Goal: Task Accomplishment & Management: Use online tool/utility

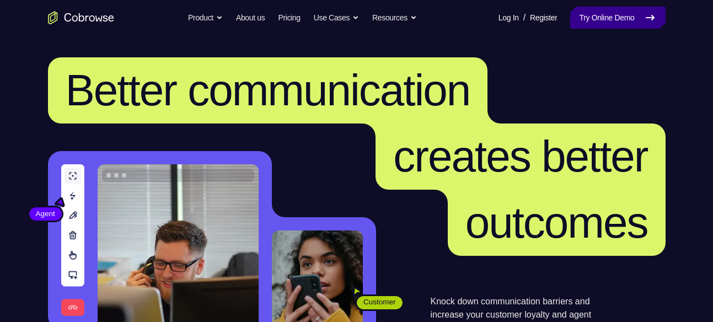
click at [603, 17] on link "Try Online Demo" at bounding box center [617, 18] width 95 height 22
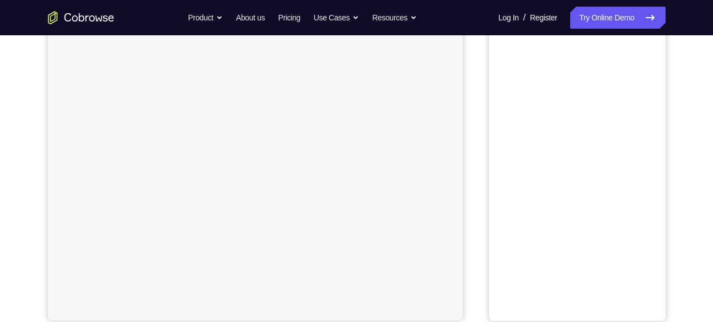
scroll to position [87, 0]
click at [628, 57] on button "Android" at bounding box center [635, 67] width 59 height 22
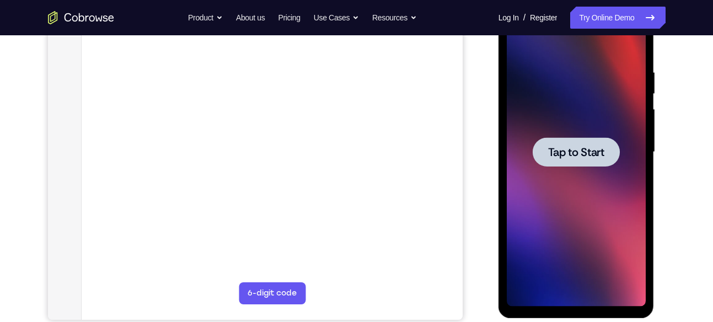
scroll to position [195, 0]
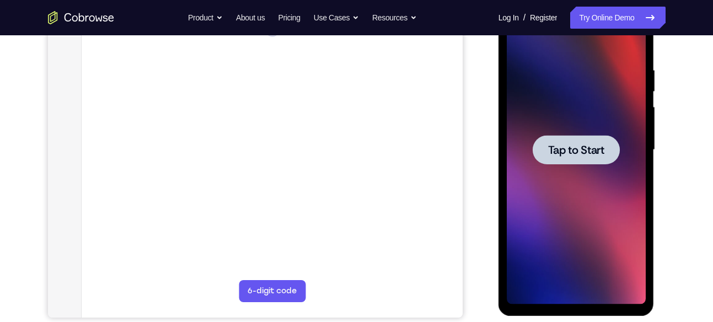
click at [540, 179] on div at bounding box center [576, 150] width 139 height 309
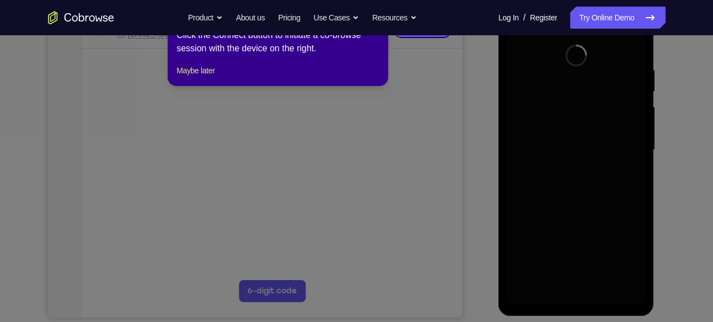
click at [510, 185] on div at bounding box center [576, 150] width 139 height 309
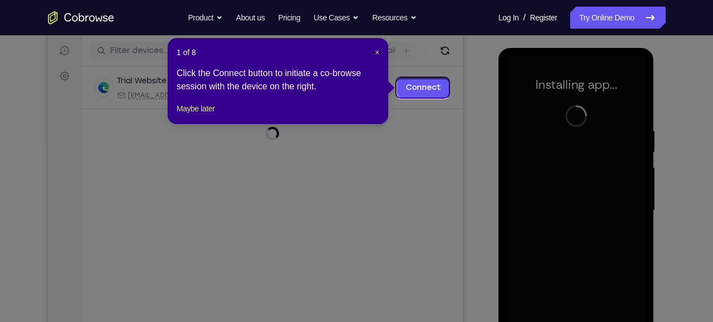
scroll to position [132, 0]
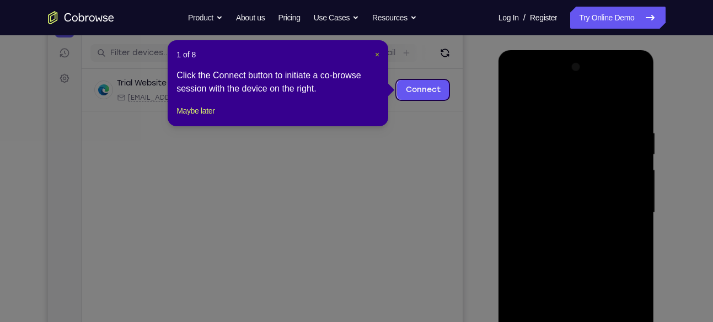
click at [377, 54] on span "×" at bounding box center [377, 54] width 4 height 9
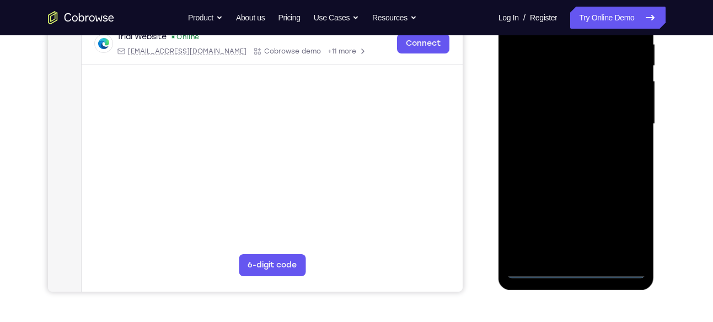
scroll to position [244, 0]
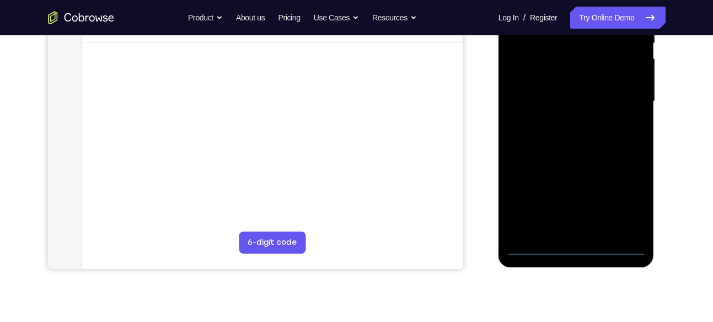
click at [578, 250] on div at bounding box center [576, 101] width 139 height 309
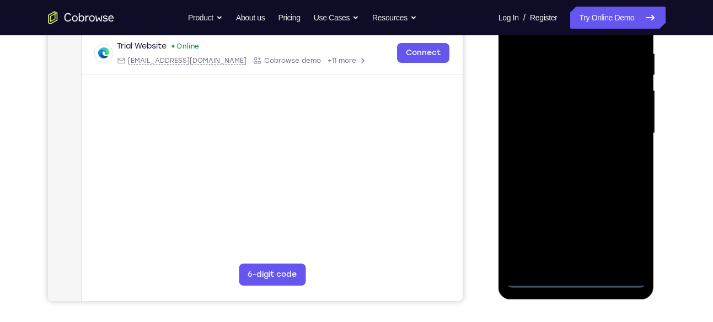
scroll to position [211, 0]
click at [621, 233] on div at bounding box center [576, 134] width 139 height 309
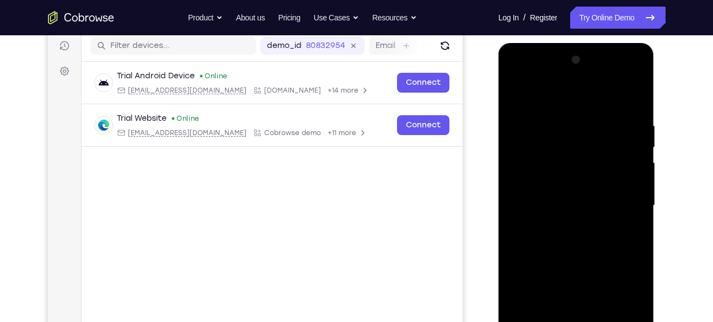
scroll to position [139, 0]
click at [518, 74] on div at bounding box center [576, 206] width 139 height 309
click at [623, 197] on div at bounding box center [576, 206] width 139 height 309
click at [565, 225] on div at bounding box center [576, 206] width 139 height 309
click at [552, 185] on div at bounding box center [576, 206] width 139 height 309
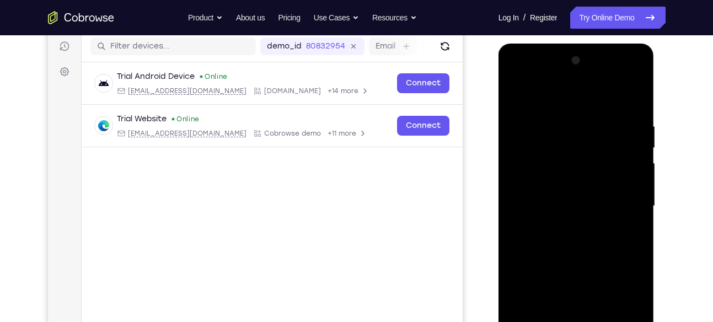
click at [552, 205] on div at bounding box center [576, 206] width 139 height 309
drag, startPoint x: 516, startPoint y: 205, endPoint x: 515, endPoint y: 191, distance: 13.8
click at [515, 191] on div at bounding box center [576, 206] width 139 height 309
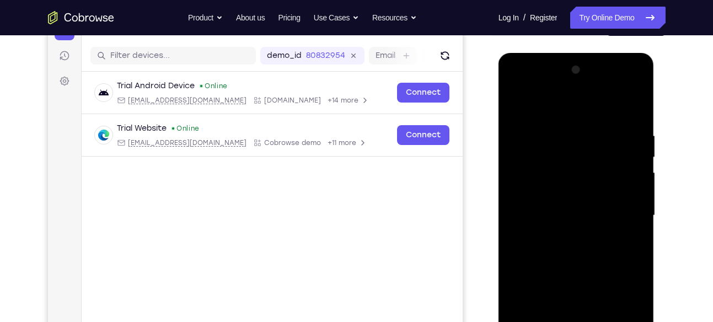
scroll to position [137, 0]
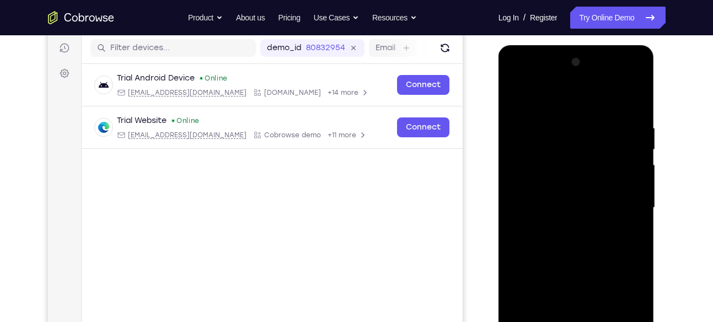
click at [578, 179] on div at bounding box center [576, 207] width 139 height 309
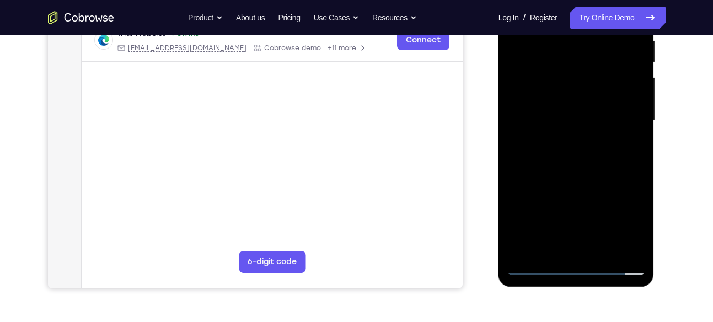
scroll to position [225, 0]
click at [605, 254] on div at bounding box center [576, 120] width 139 height 309
click at [571, 175] on div at bounding box center [576, 120] width 139 height 309
click at [566, 105] on div at bounding box center [576, 120] width 139 height 309
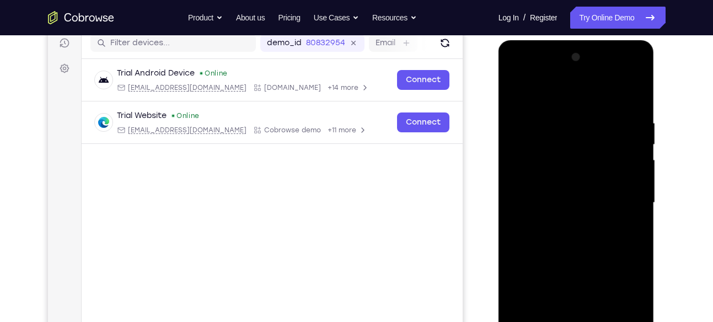
scroll to position [141, 0]
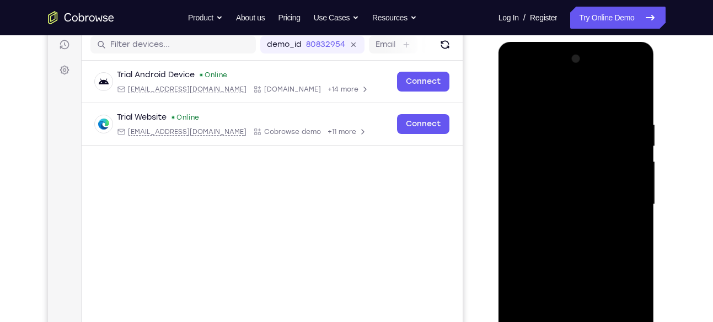
click at [517, 95] on div at bounding box center [576, 204] width 139 height 309
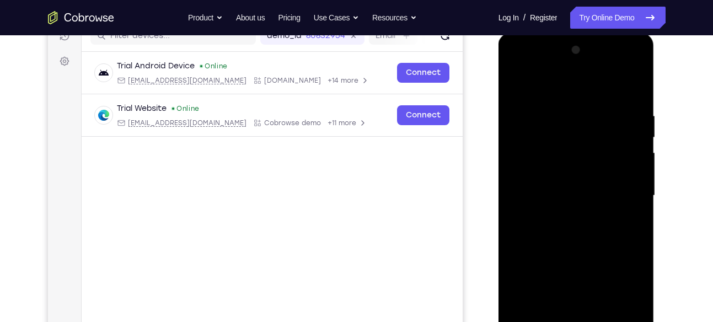
scroll to position [151, 0]
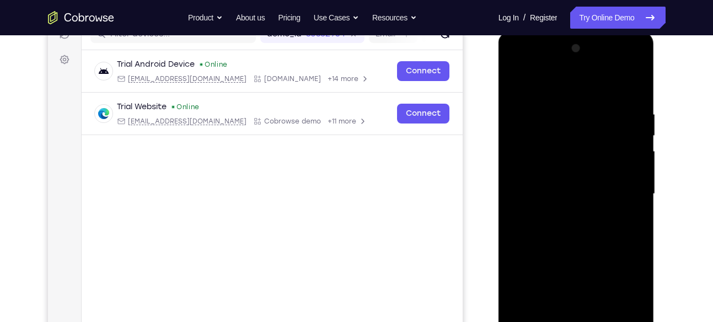
click at [574, 221] on div at bounding box center [576, 194] width 139 height 309
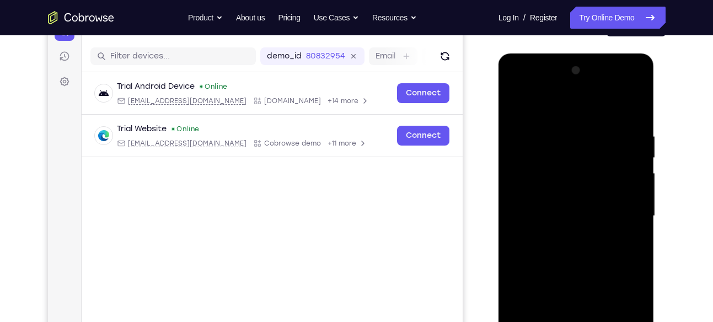
scroll to position [125, 0]
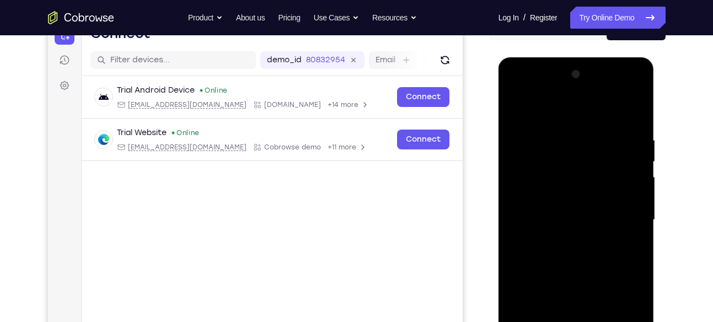
click at [545, 106] on div at bounding box center [576, 220] width 139 height 309
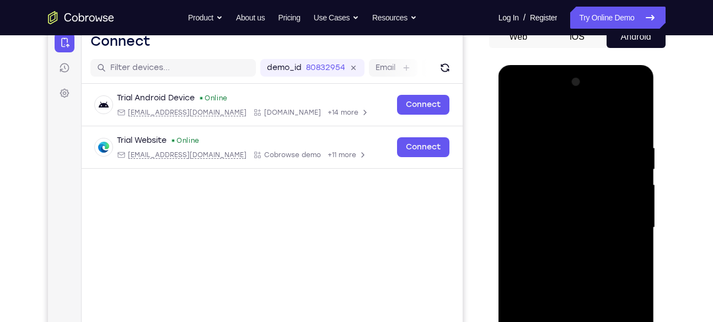
scroll to position [117, 0]
click at [515, 120] on div at bounding box center [576, 228] width 139 height 309
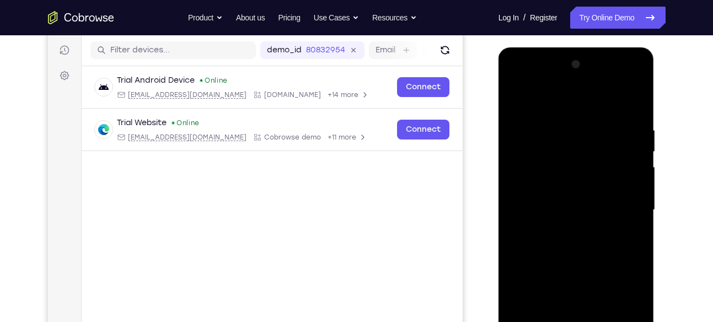
scroll to position [138, 0]
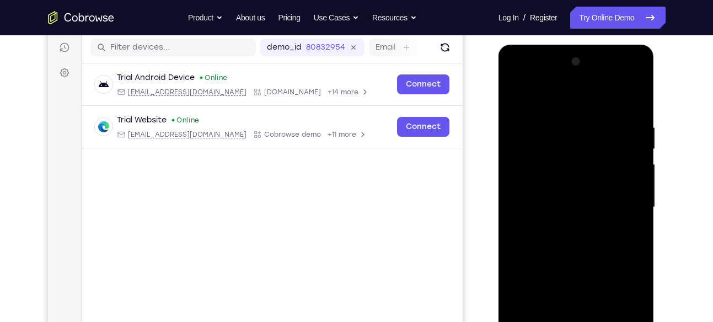
click at [558, 213] on div at bounding box center [576, 207] width 139 height 309
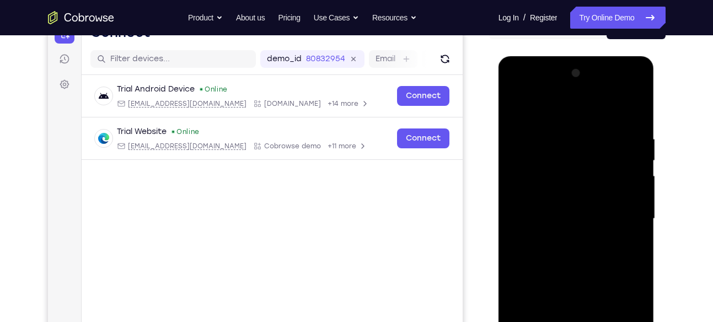
scroll to position [123, 0]
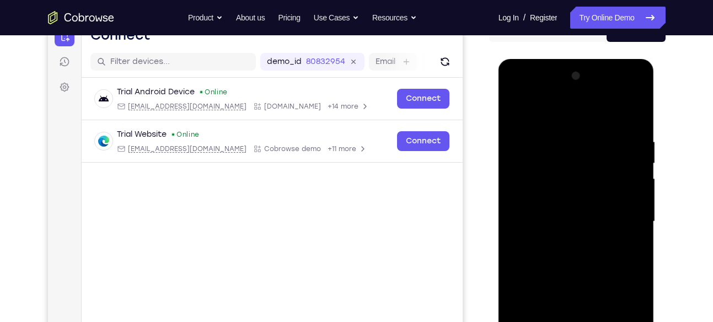
click at [552, 110] on div at bounding box center [576, 221] width 139 height 309
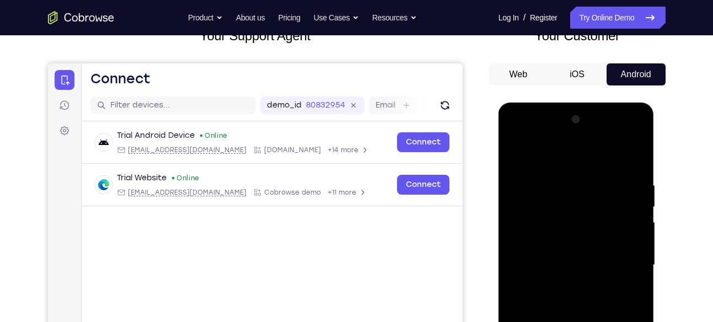
scroll to position [79, 0]
click at [518, 159] on div at bounding box center [576, 265] width 139 height 309
click at [518, 157] on div at bounding box center [576, 265] width 139 height 309
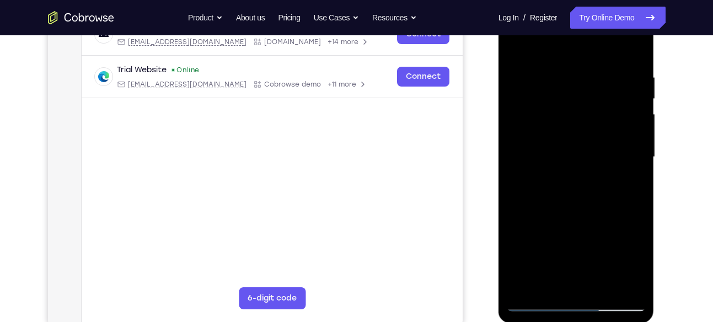
scroll to position [197, 0]
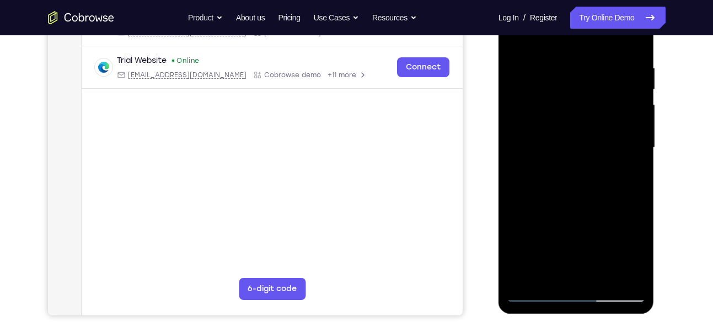
drag, startPoint x: 588, startPoint y: 181, endPoint x: 597, endPoint y: 146, distance: 36.4
click at [597, 146] on div at bounding box center [576, 147] width 139 height 309
drag, startPoint x: 603, startPoint y: 194, endPoint x: 614, endPoint y: 95, distance: 99.3
click at [614, 95] on div at bounding box center [576, 147] width 139 height 309
drag, startPoint x: 599, startPoint y: 191, endPoint x: 606, endPoint y: 100, distance: 91.3
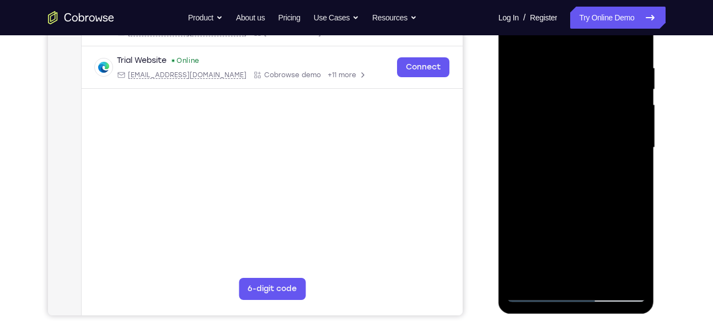
click at [606, 100] on div at bounding box center [576, 147] width 139 height 309
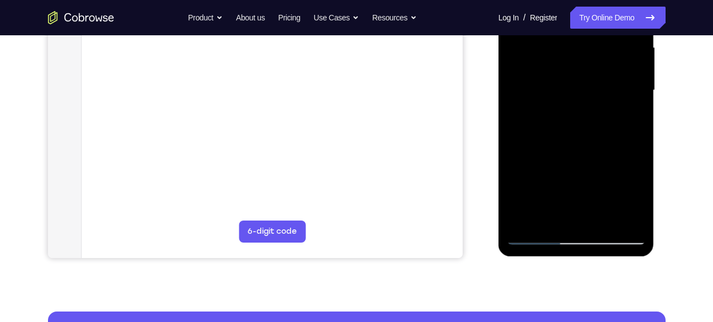
scroll to position [255, 0]
